Goal: Check status

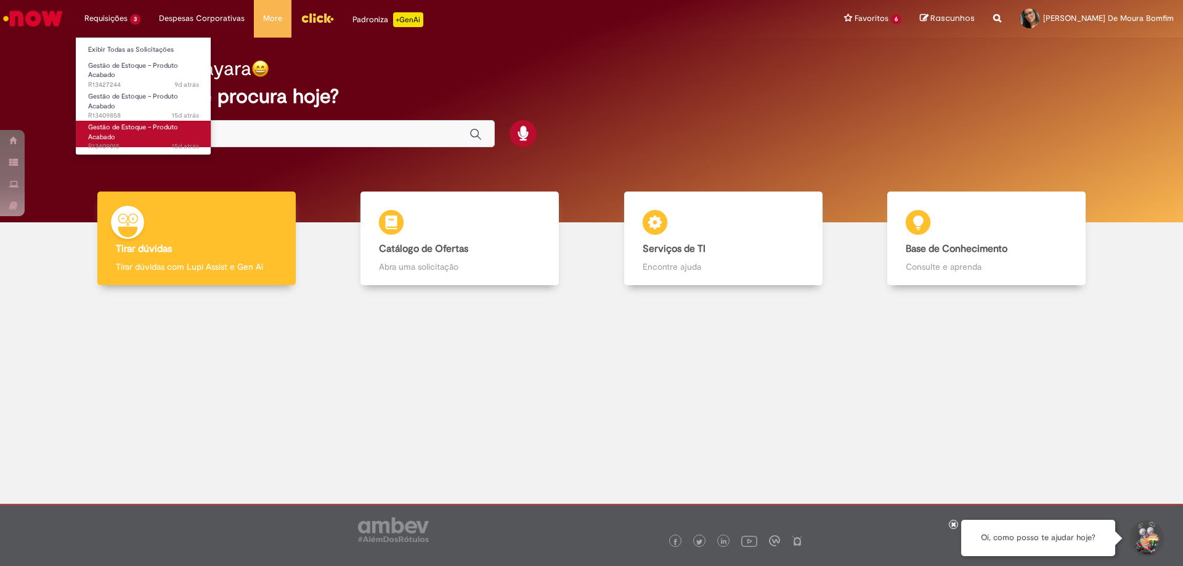
click at [100, 137] on span "Gestão de Estoque – Produto Acabado" at bounding box center [133, 132] width 90 height 19
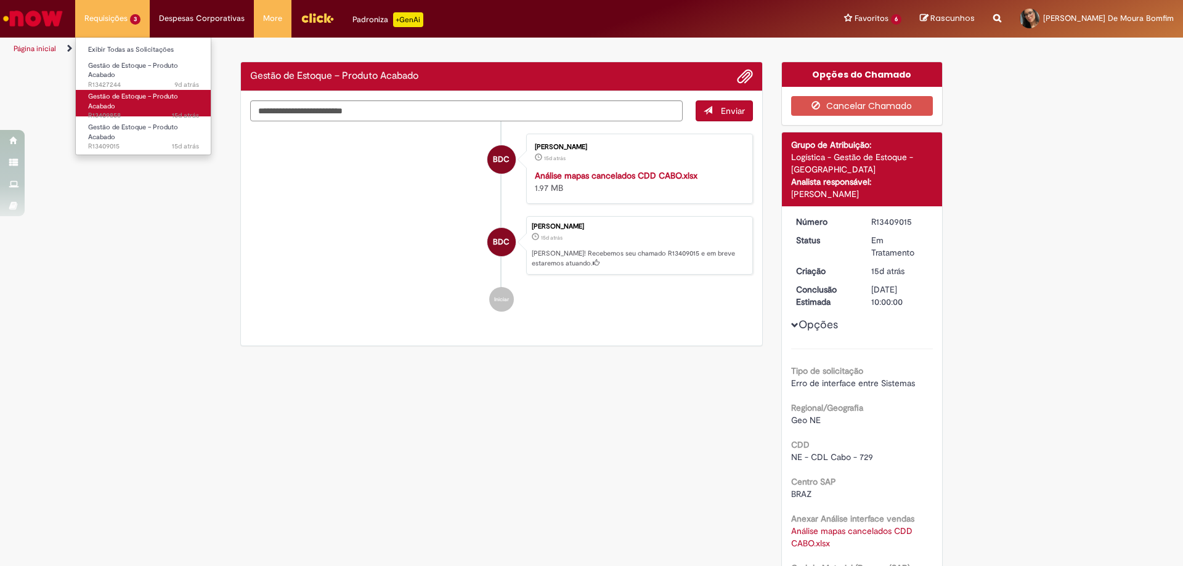
click at [146, 105] on link "Gestão de Estoque – Produto Acabado 15d atrás 15 dias atrás R13409858" at bounding box center [144, 103] width 136 height 26
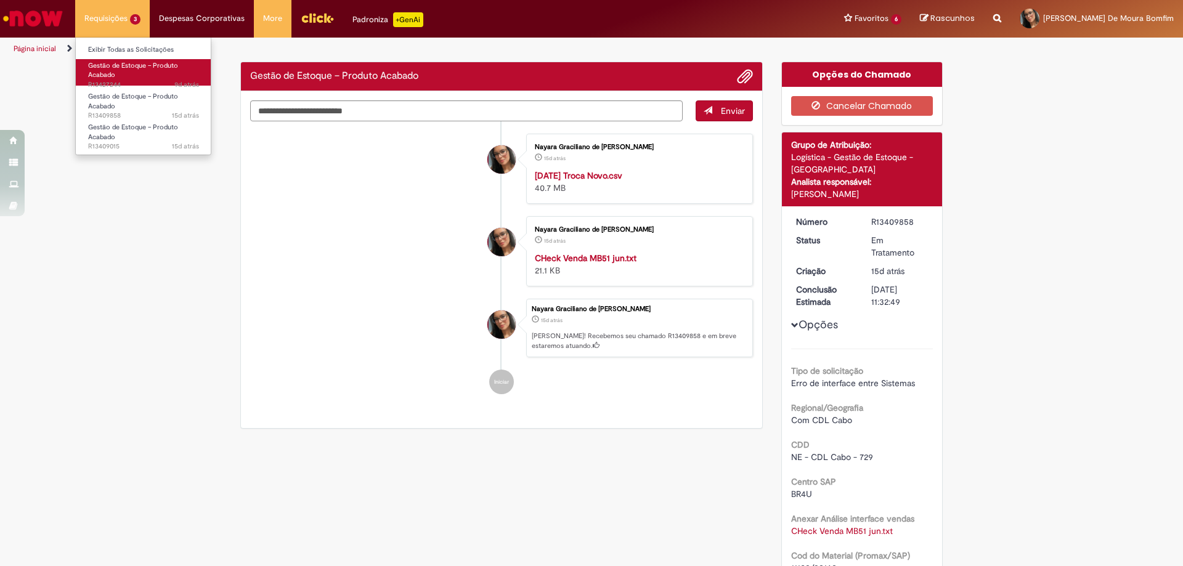
click at [115, 82] on span "9d atrás 9 dias atrás R13427244" at bounding box center [143, 85] width 111 height 10
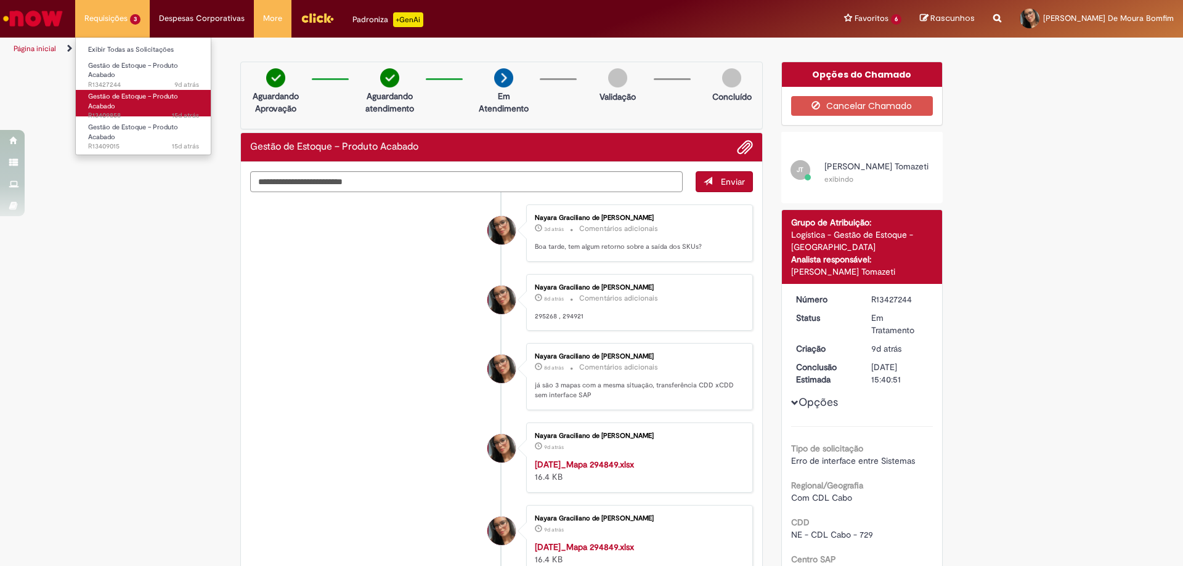
click at [128, 101] on link "Gestão de Estoque – Produto Acabado 15d atrás 15 dias atrás R13409858" at bounding box center [144, 103] width 136 height 26
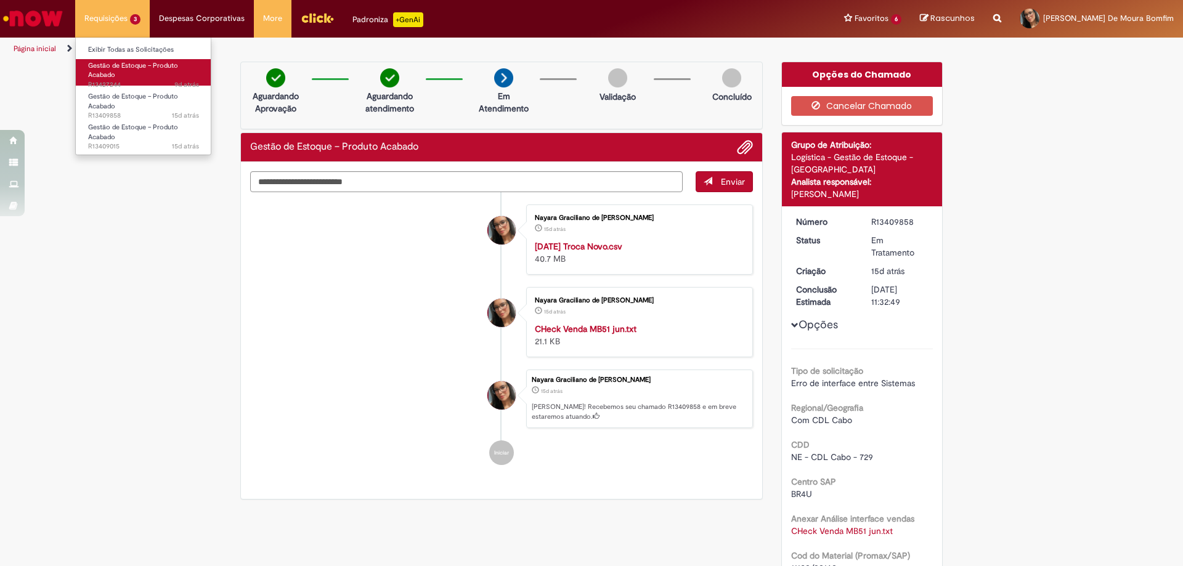
click at [116, 76] on link "Gestão de Estoque – Produto Acabado 9d atrás 9 dias atrás R13427244" at bounding box center [144, 72] width 136 height 26
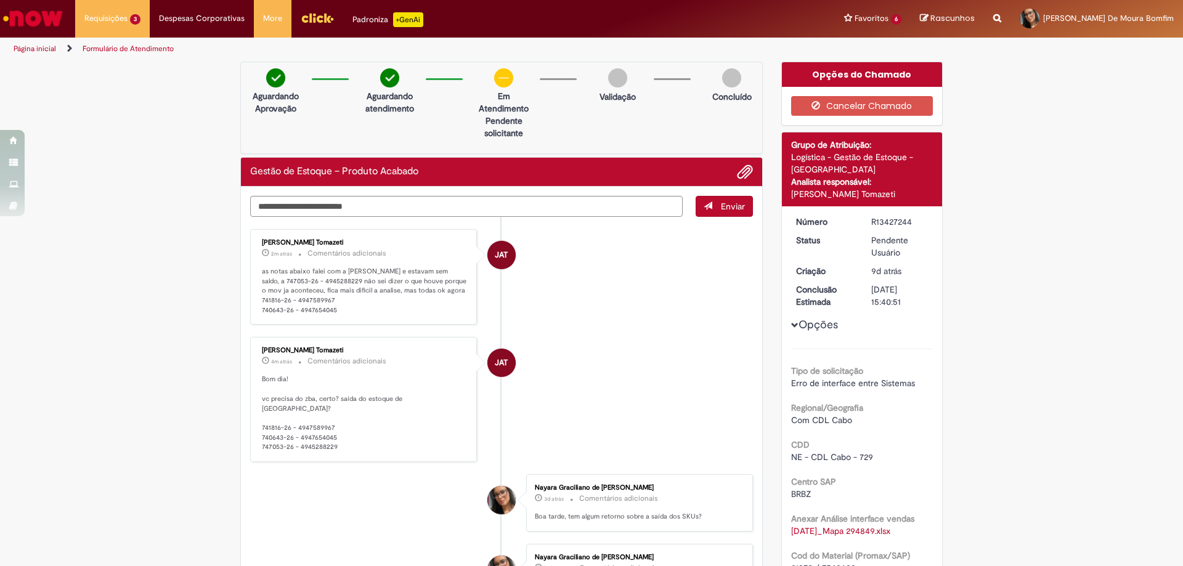
click at [477, 216] on textarea "Digite sua mensagem aqui..." at bounding box center [466, 206] width 433 height 21
type textarea "**********"
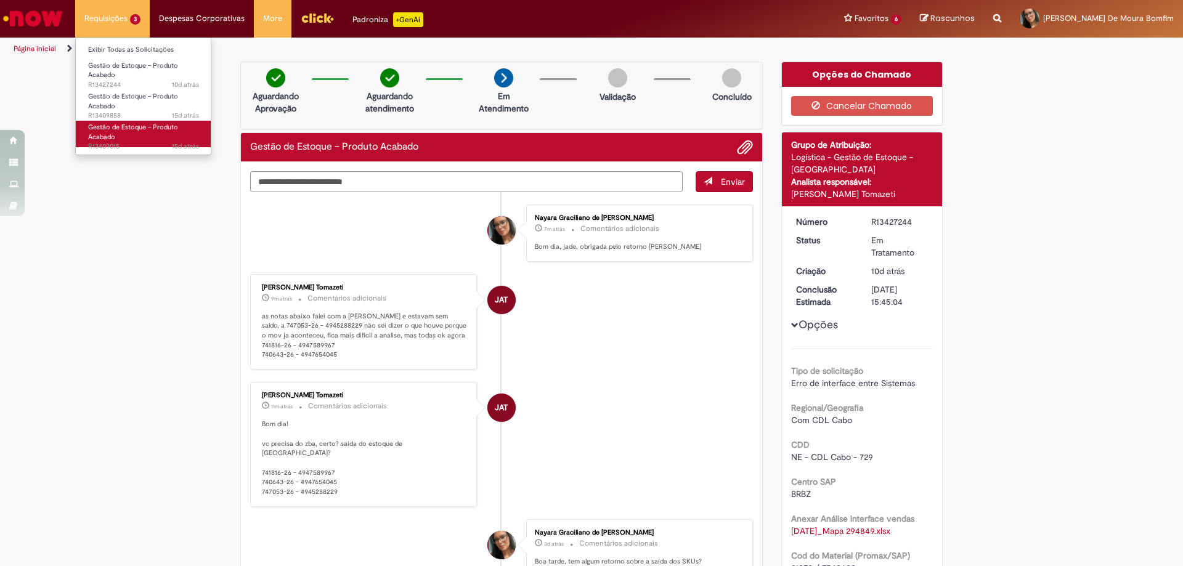
click at [134, 134] on link "Gestão de Estoque – Produto Acabado 15d atrás 15 dias atrás R13409015" at bounding box center [144, 134] width 136 height 26
